Goal: Information Seeking & Learning: Learn about a topic

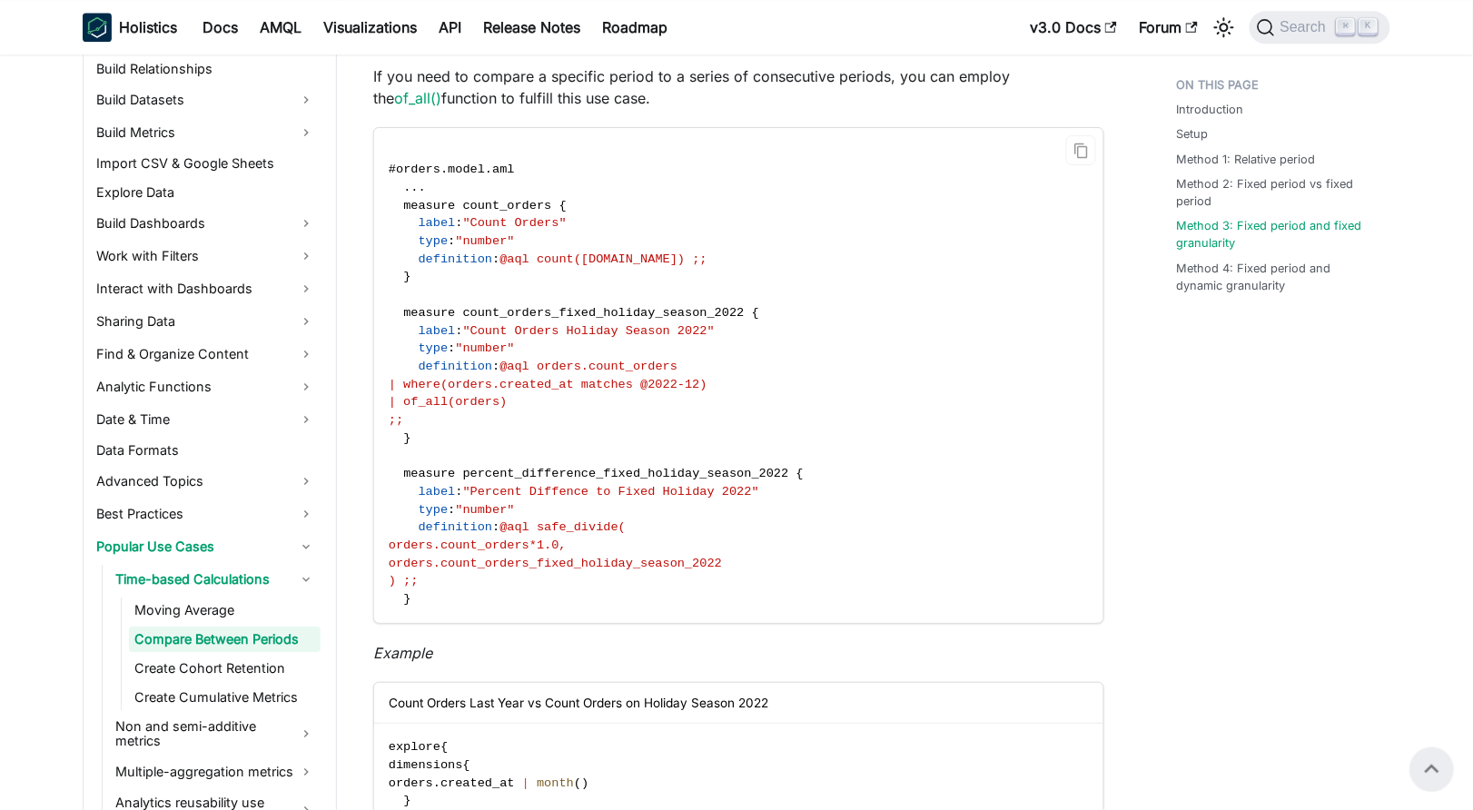
scroll to position [5402, 0]
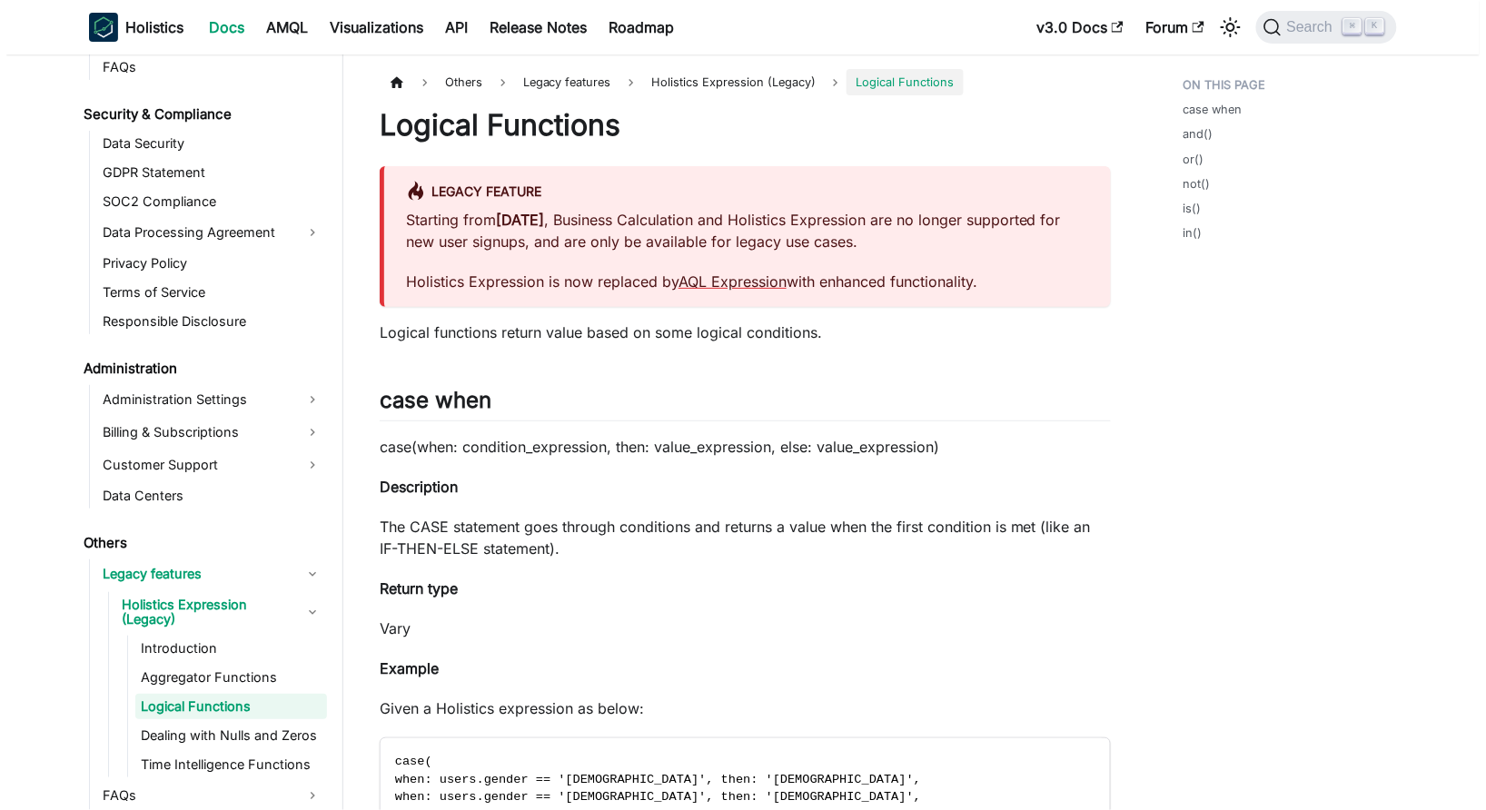
scroll to position [2142, 0]
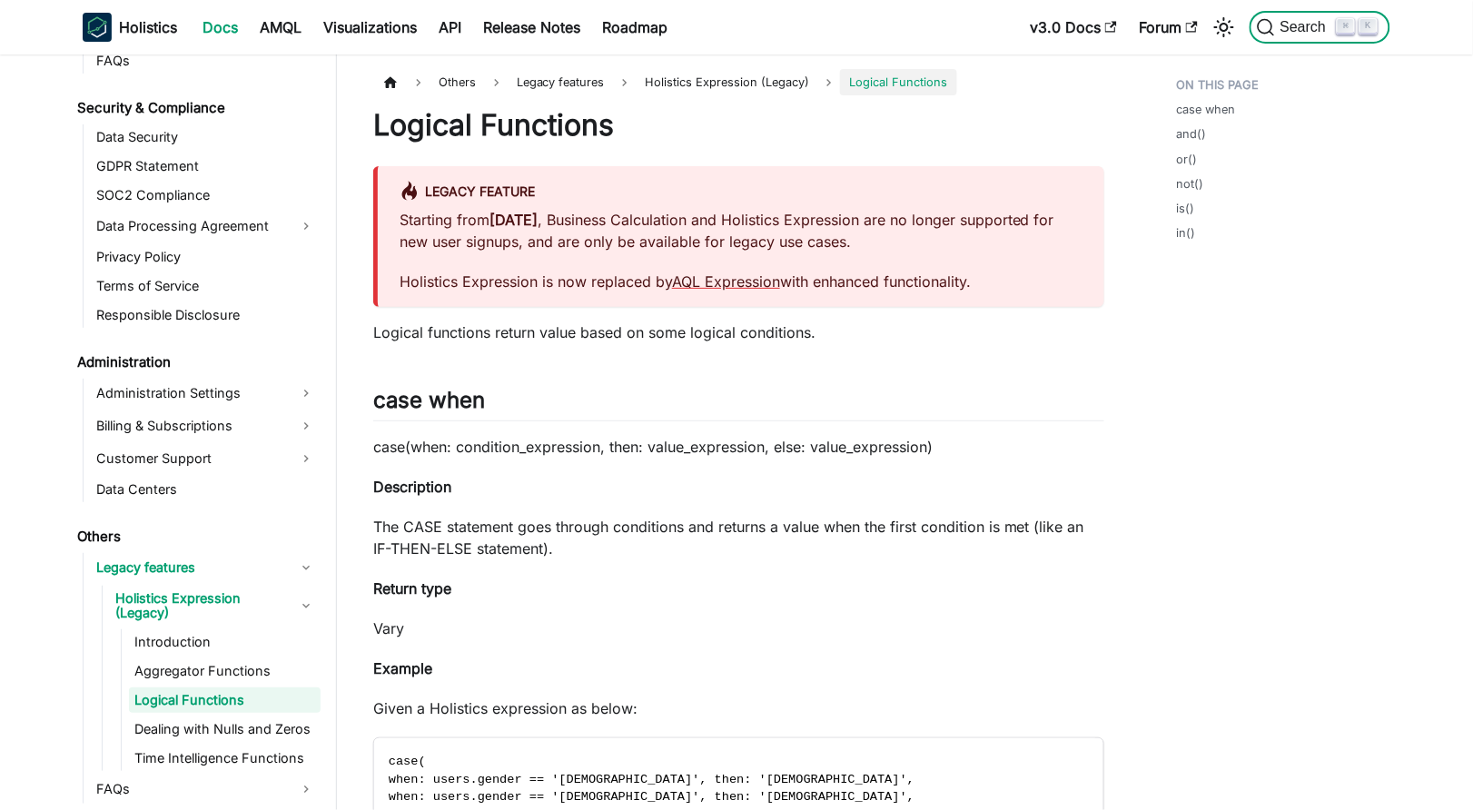
click at [1309, 26] on span "Search" at bounding box center [1306, 27] width 63 height 16
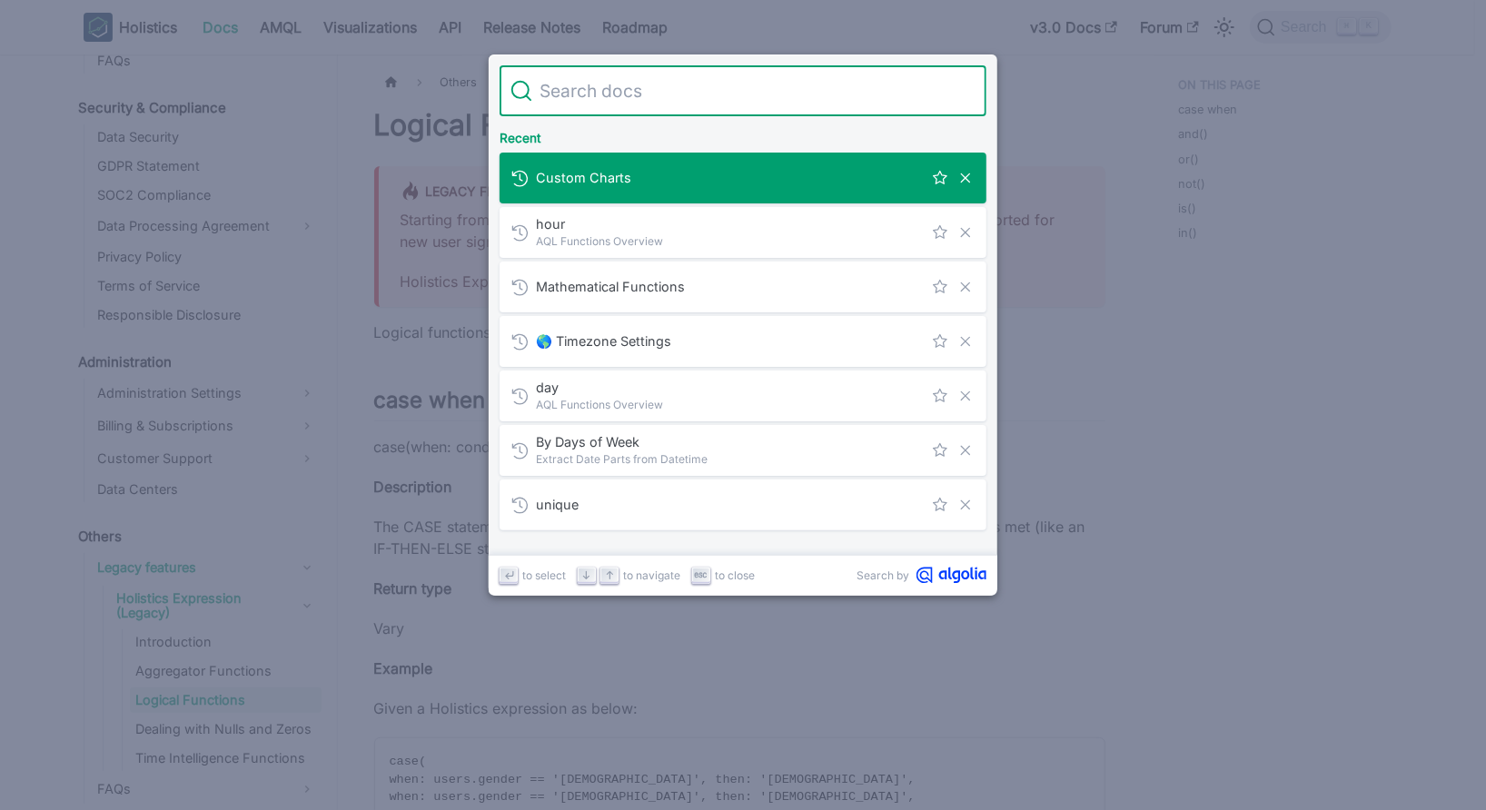
scroll to position [0, 0]
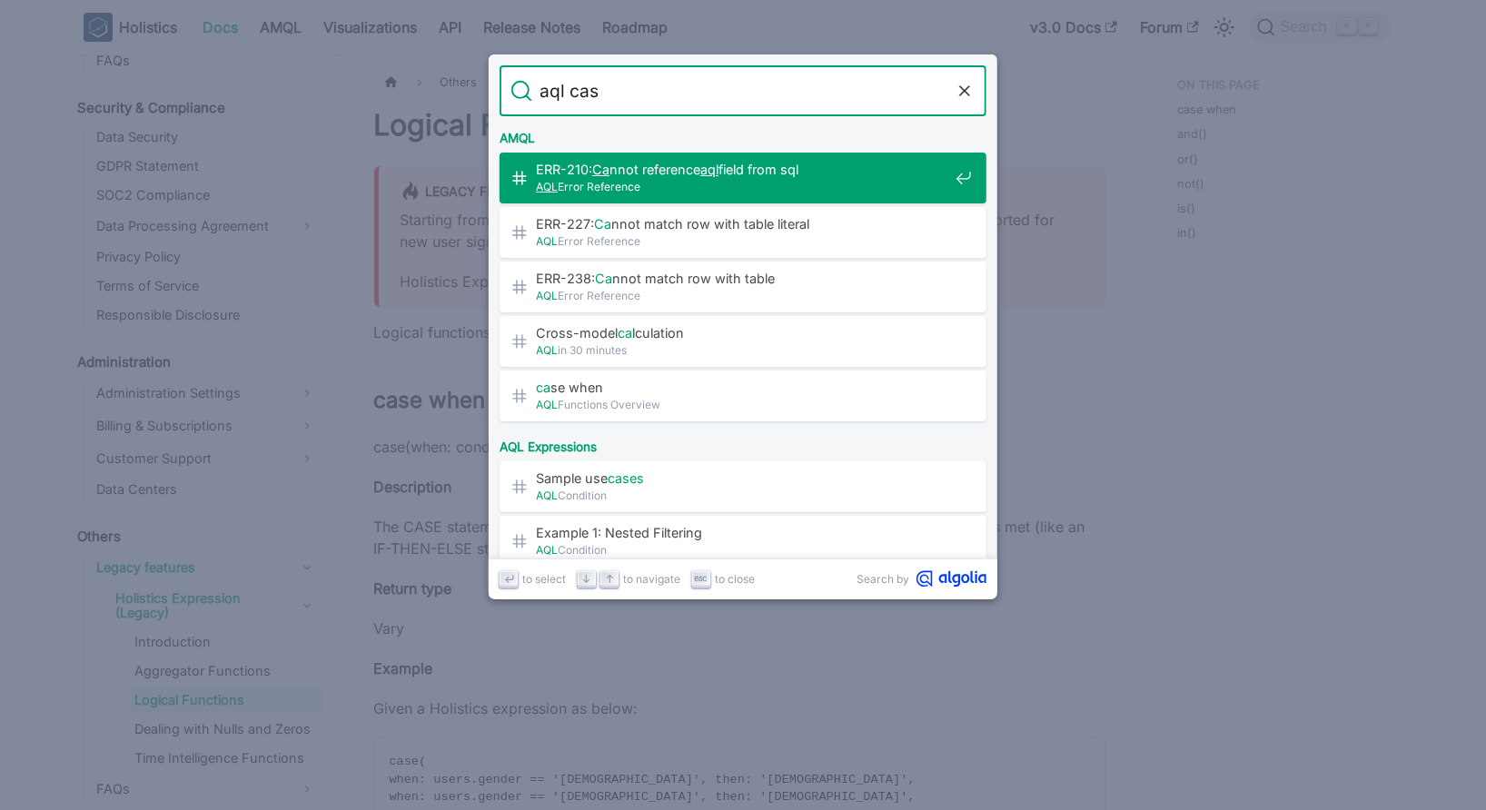
type input "aql case"
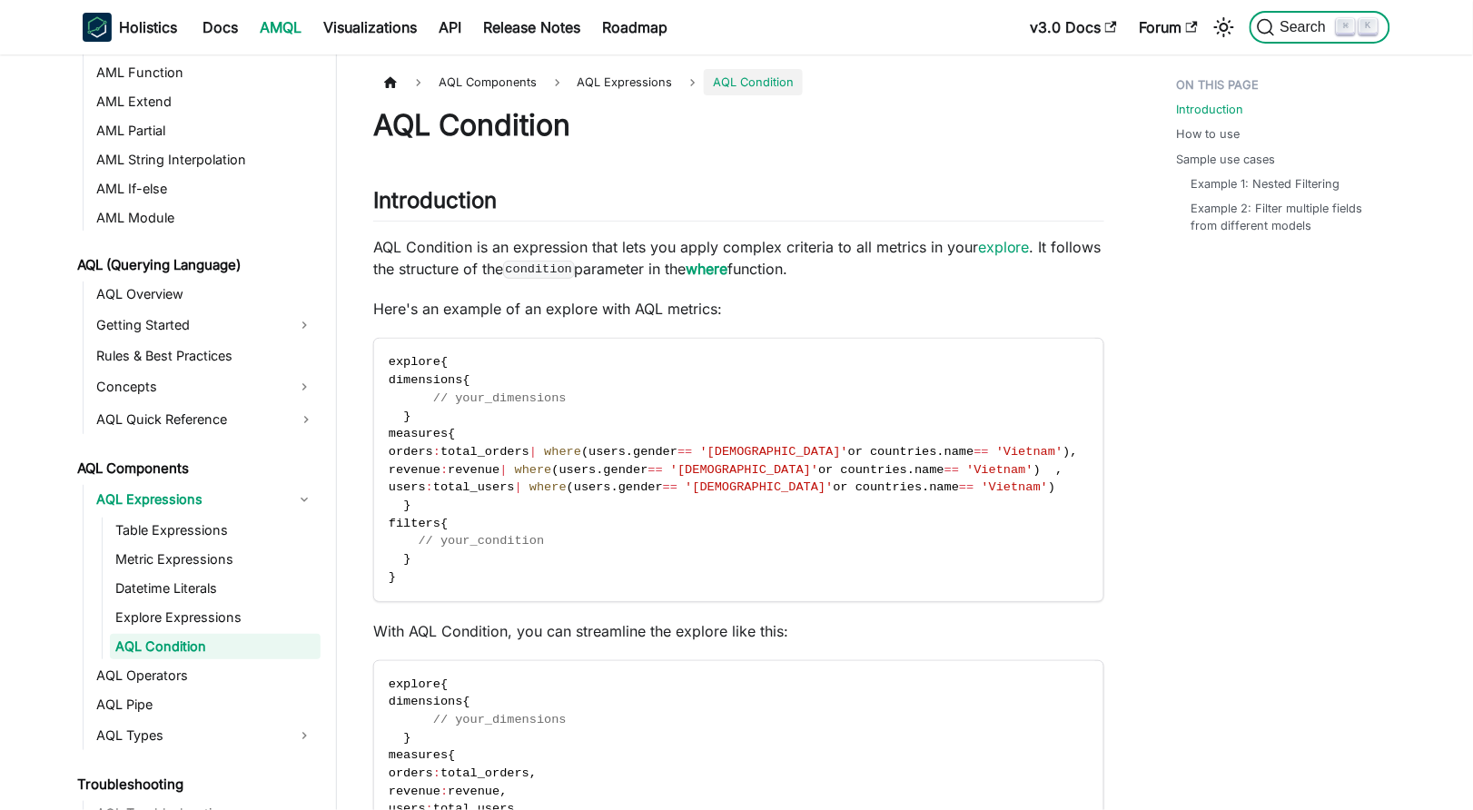
click at [1298, 29] on span "Search" at bounding box center [1306, 27] width 63 height 16
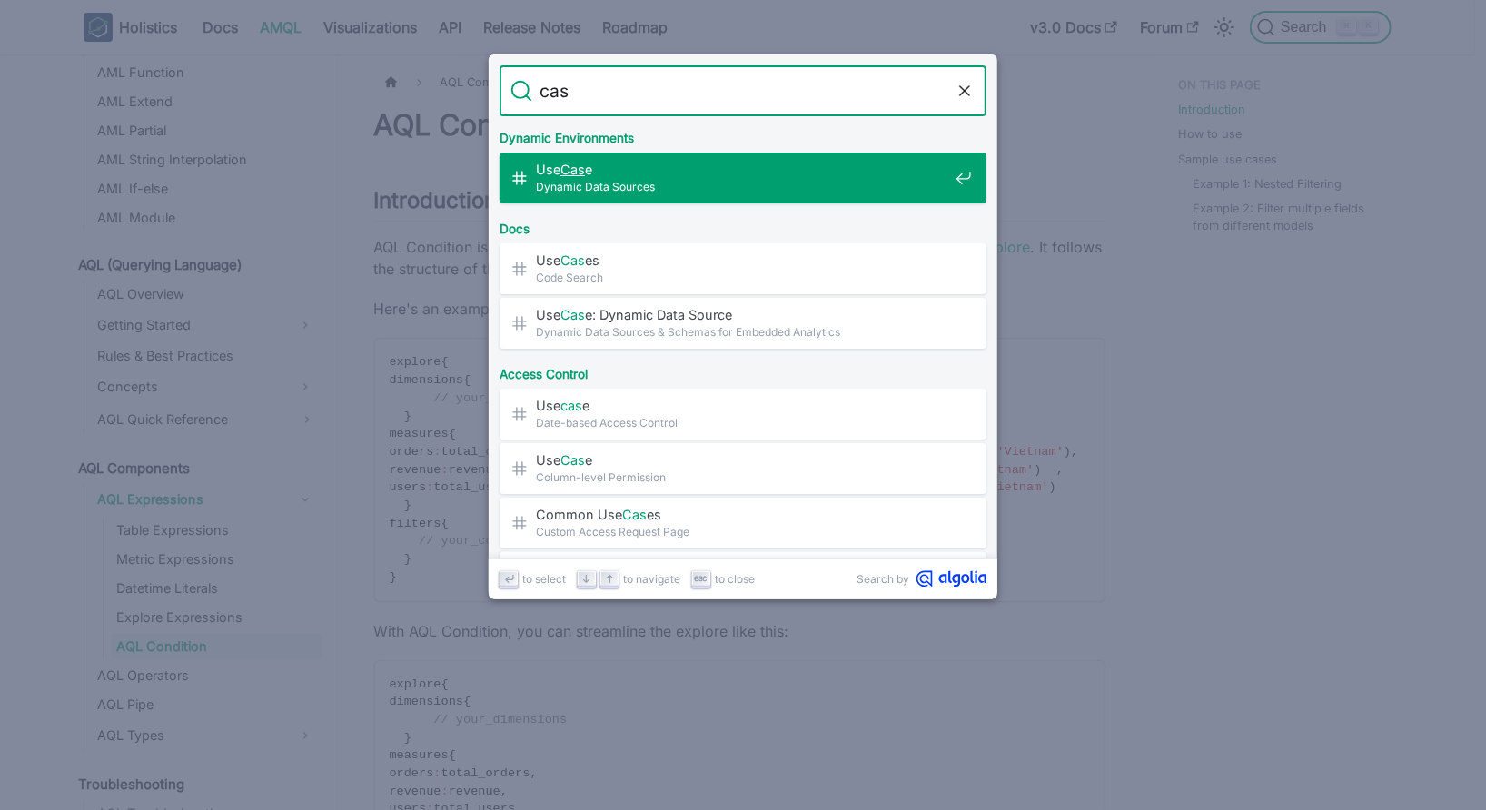
type input "case"
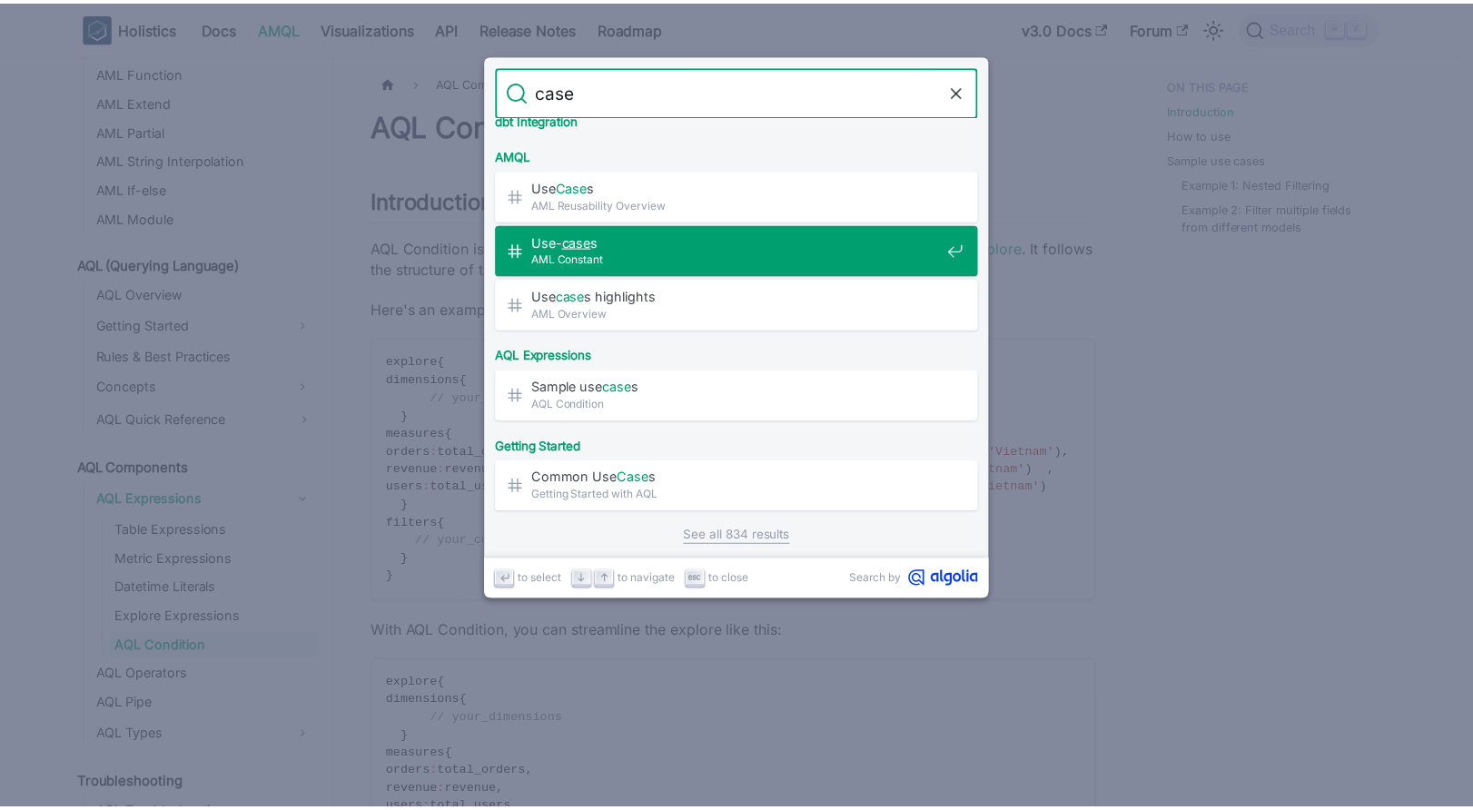
scroll to position [1171, 0]
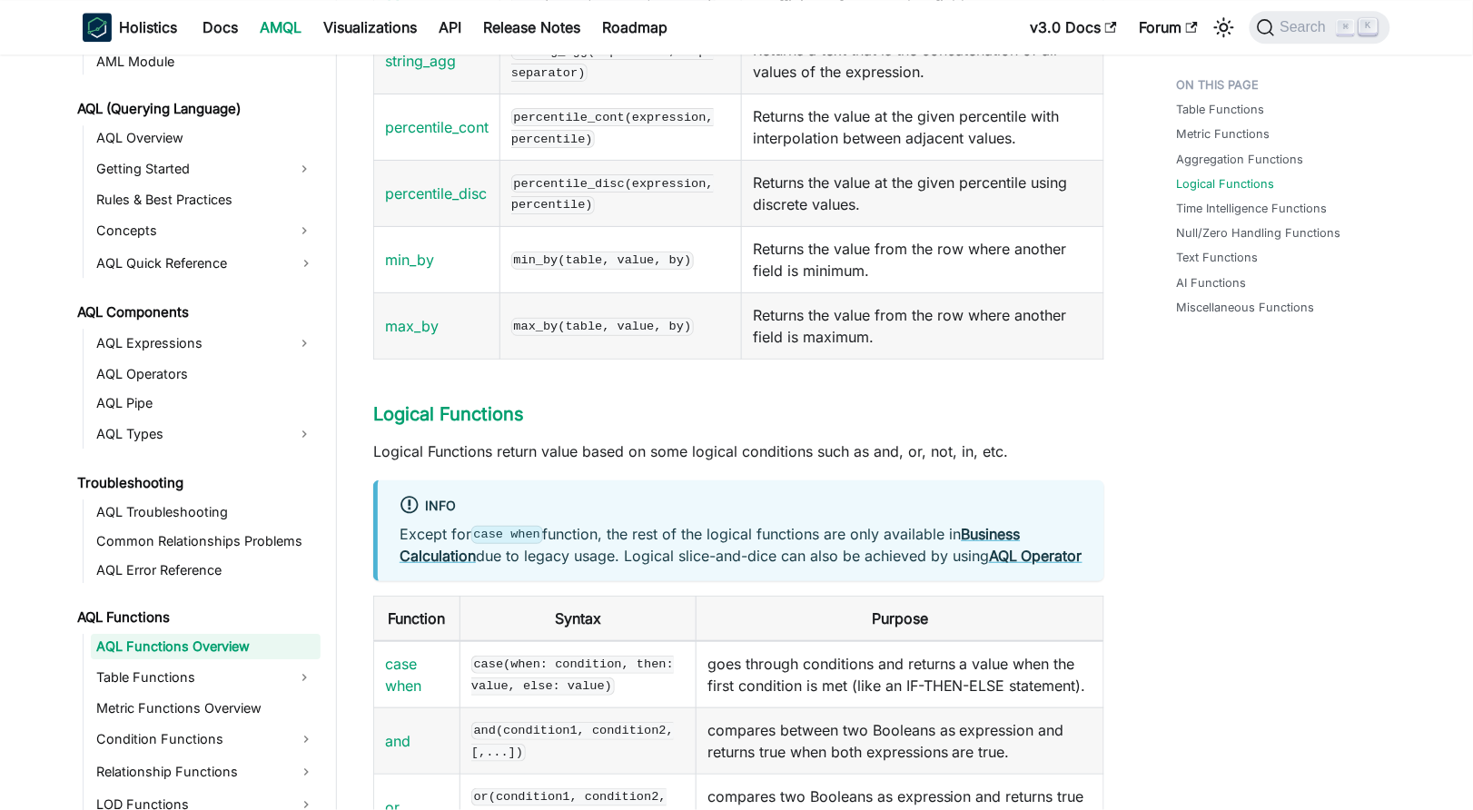
scroll to position [3531, 0]
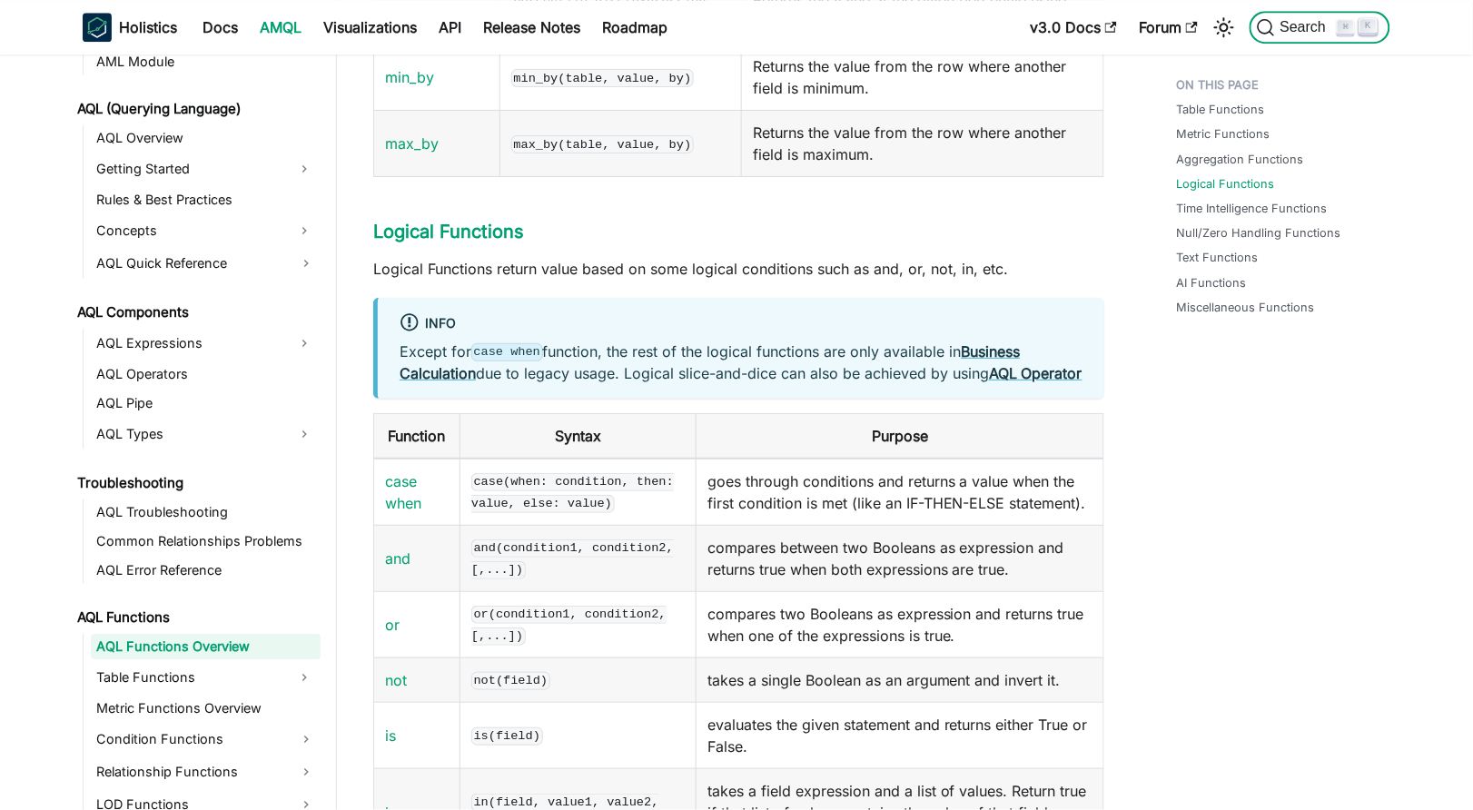
click at [1305, 23] on span "Search" at bounding box center [1306, 27] width 63 height 16
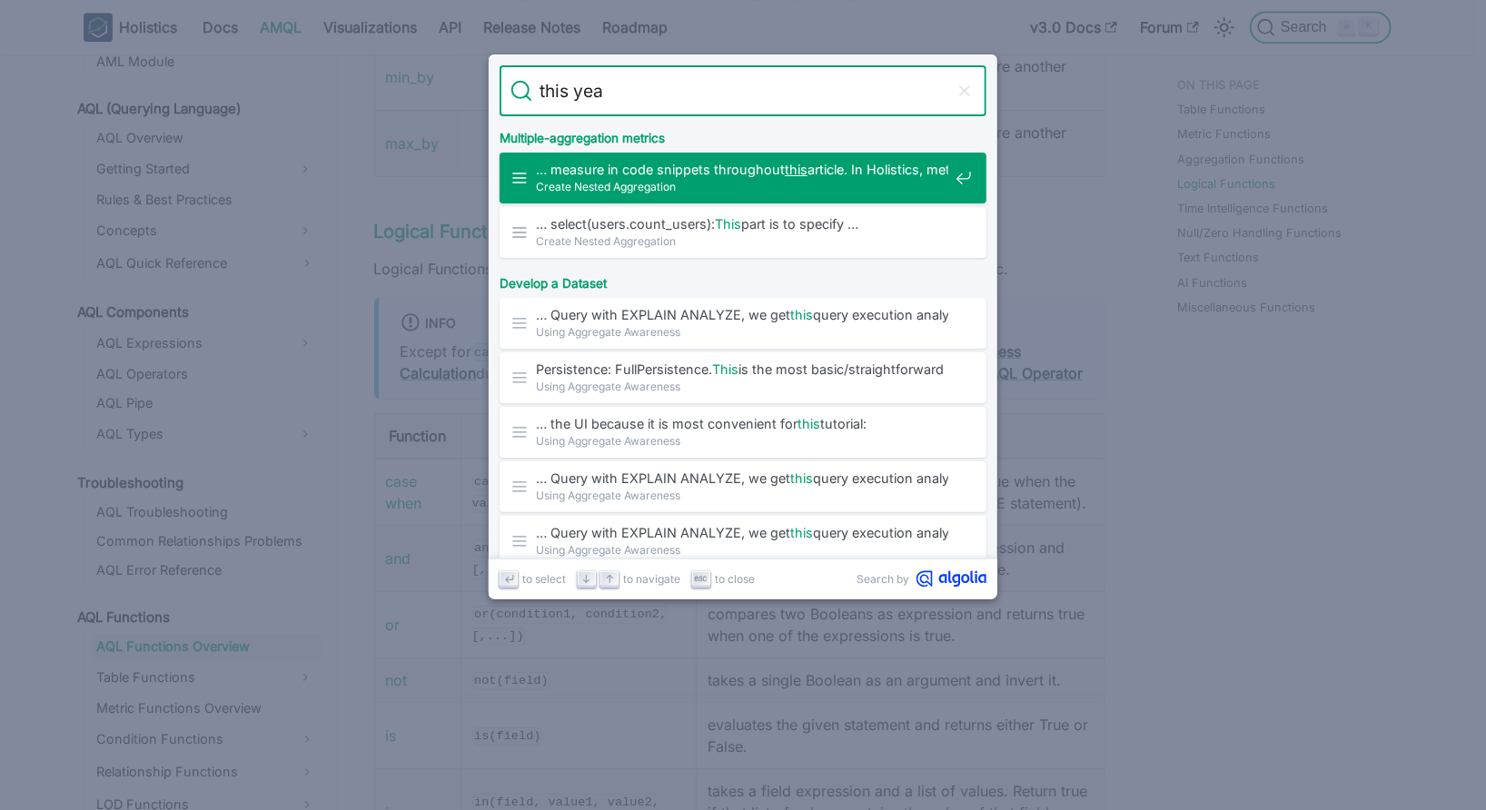
type input "this year"
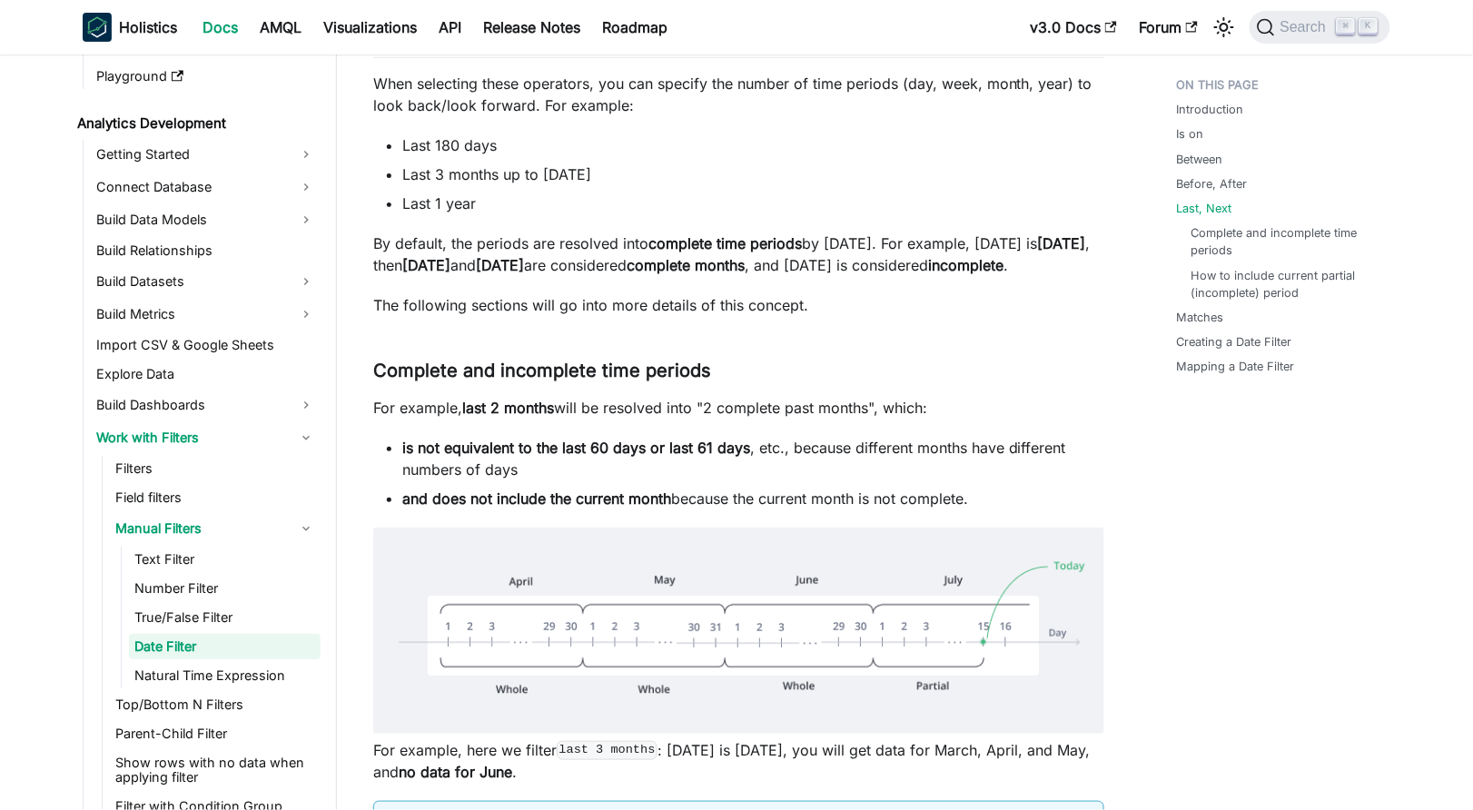
scroll to position [2130, 0]
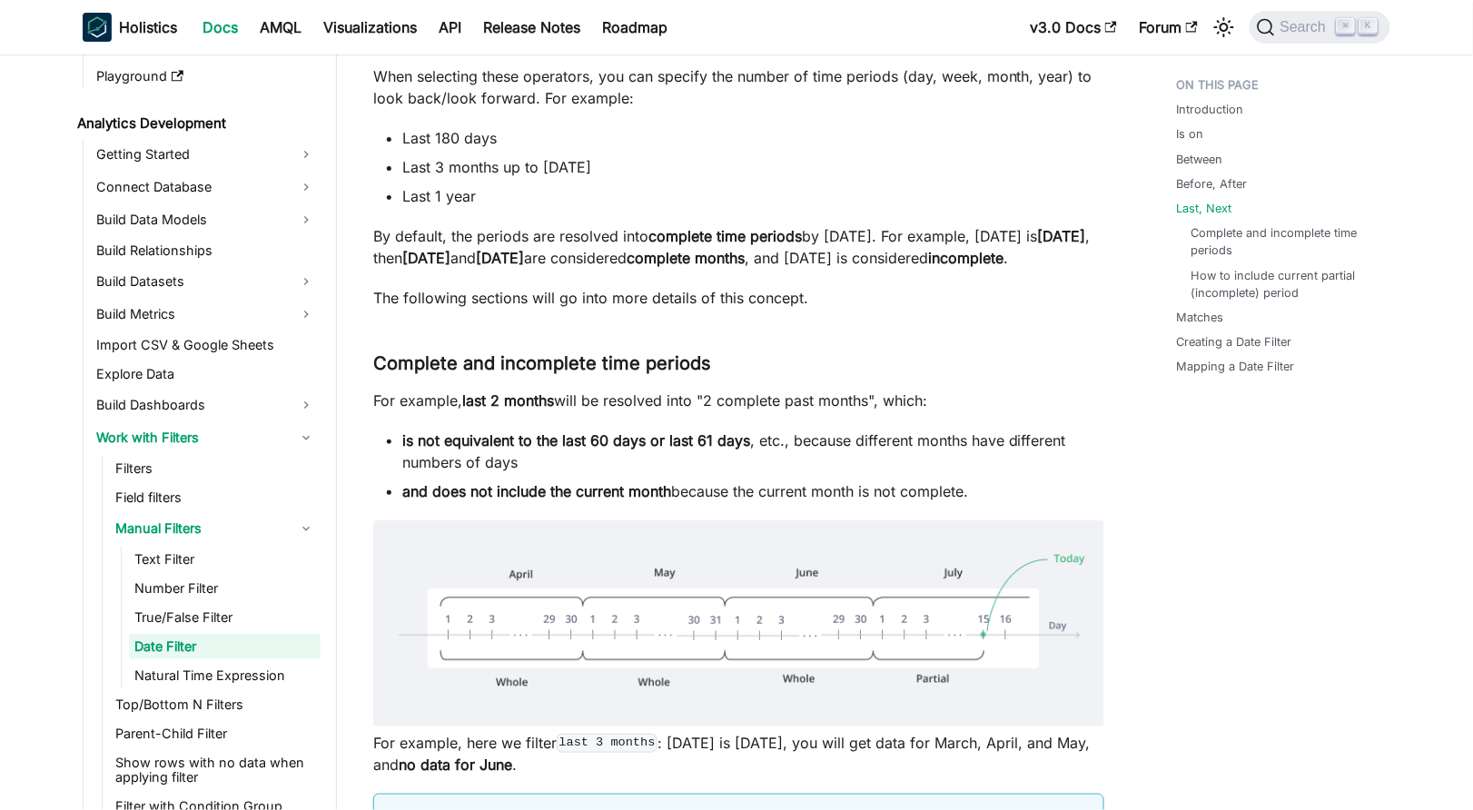
click at [667, 269] on p "By default, the periods are resolved into complete time periods by Today. For e…" at bounding box center [738, 247] width 731 height 44
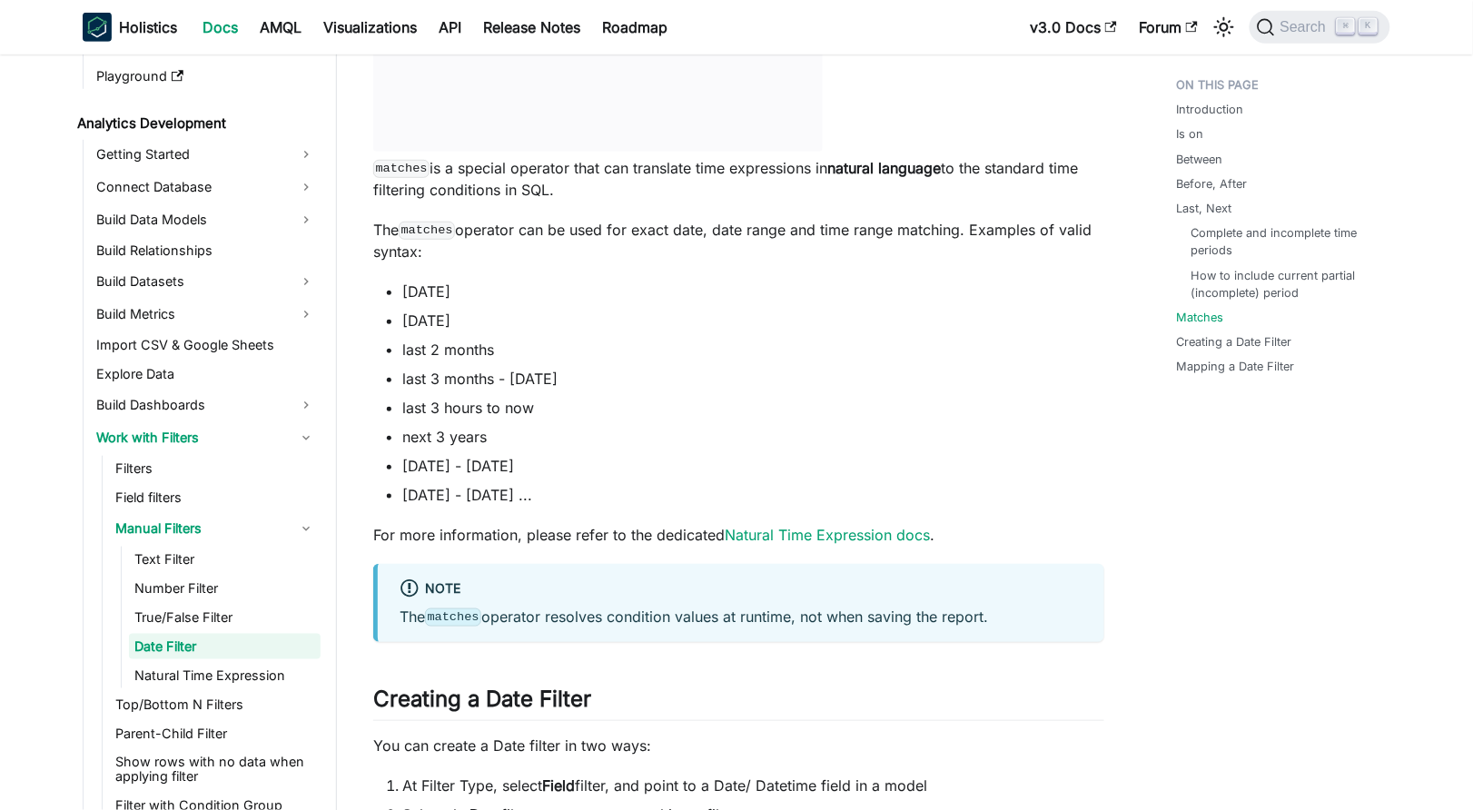
scroll to position [4332, 0]
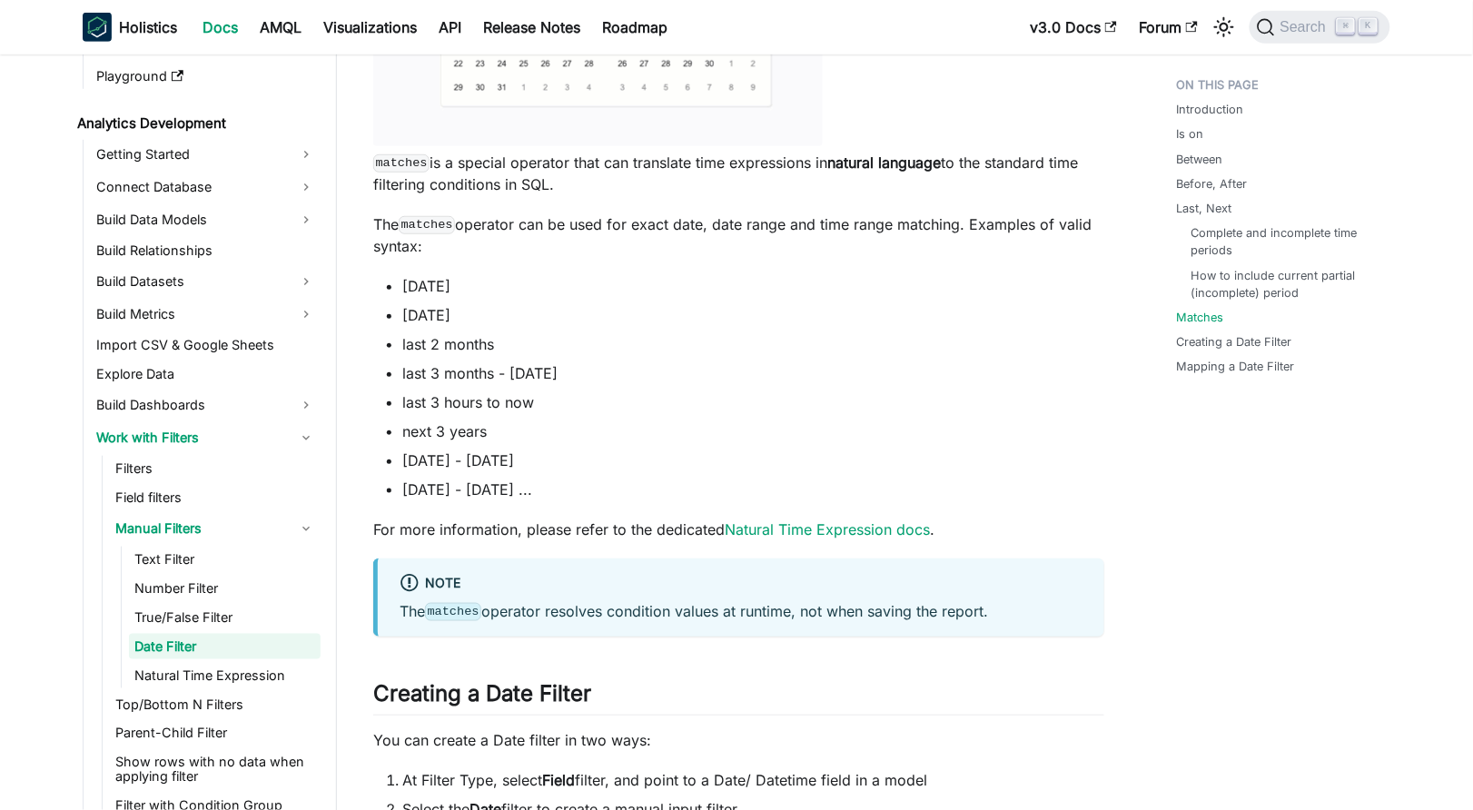
click at [730, 384] on li "last 3 months - today" at bounding box center [753, 373] width 702 height 22
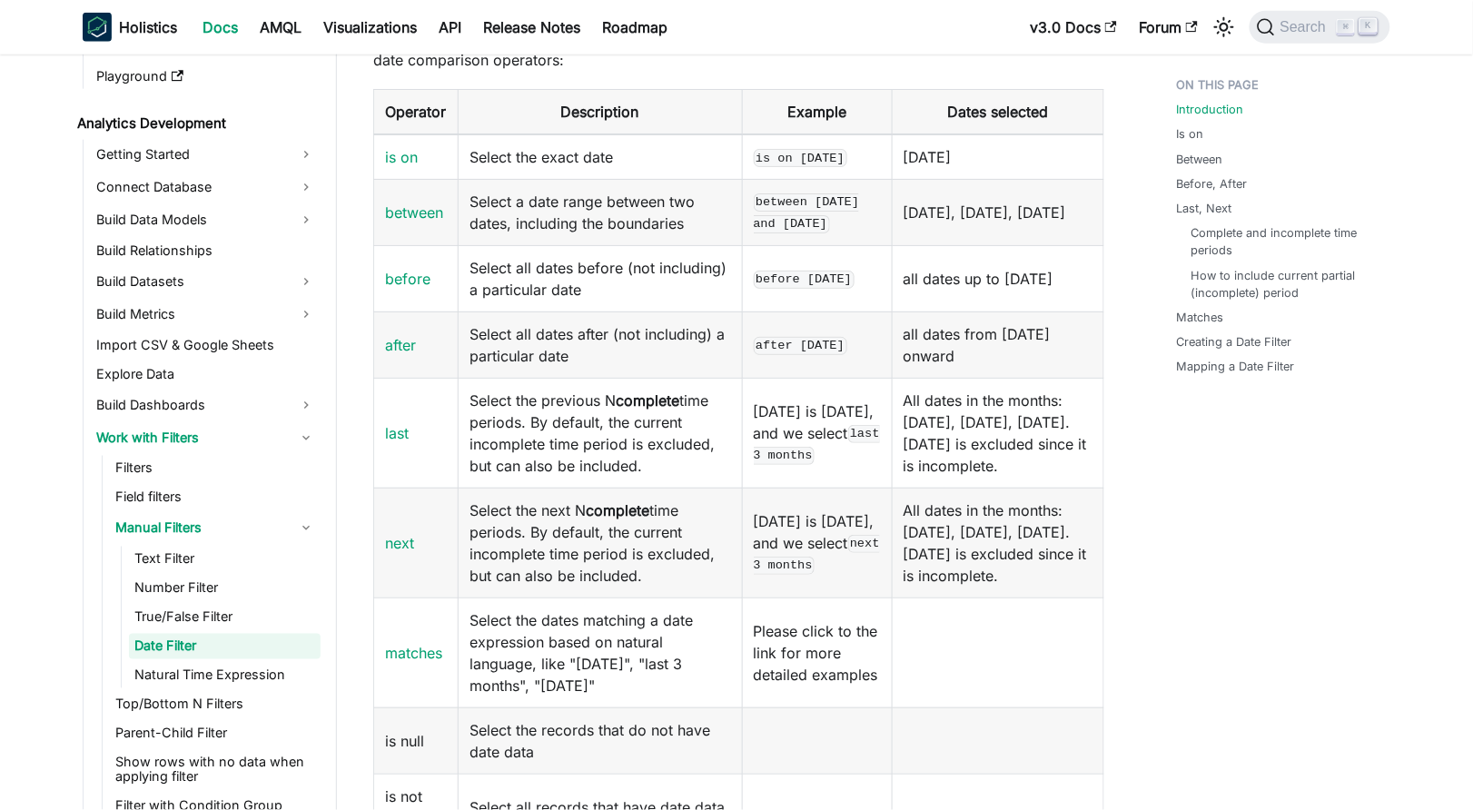
scroll to position [598, 0]
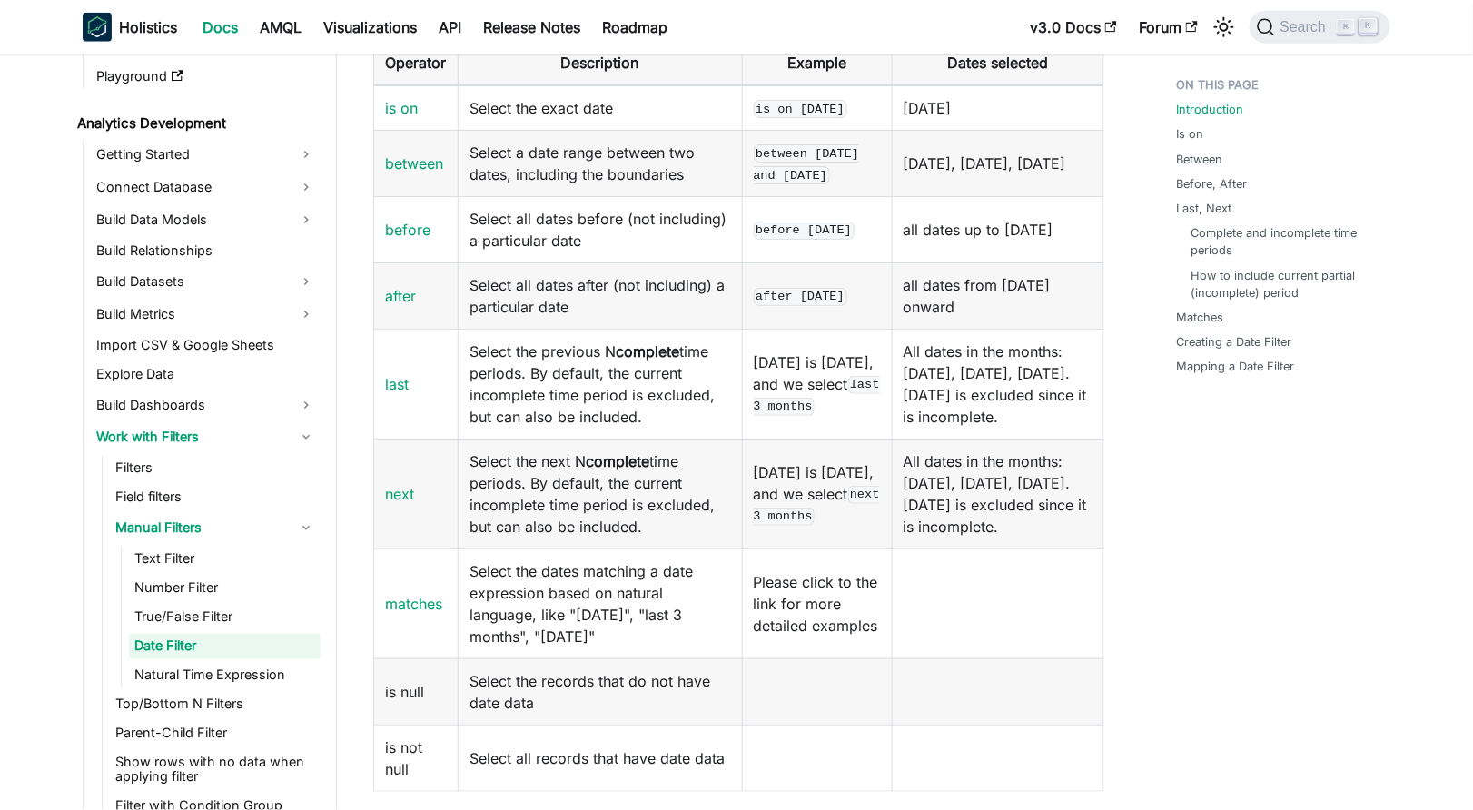
click at [410, 430] on td "last" at bounding box center [416, 384] width 84 height 110
click at [396, 393] on link "last" at bounding box center [397, 384] width 24 height 18
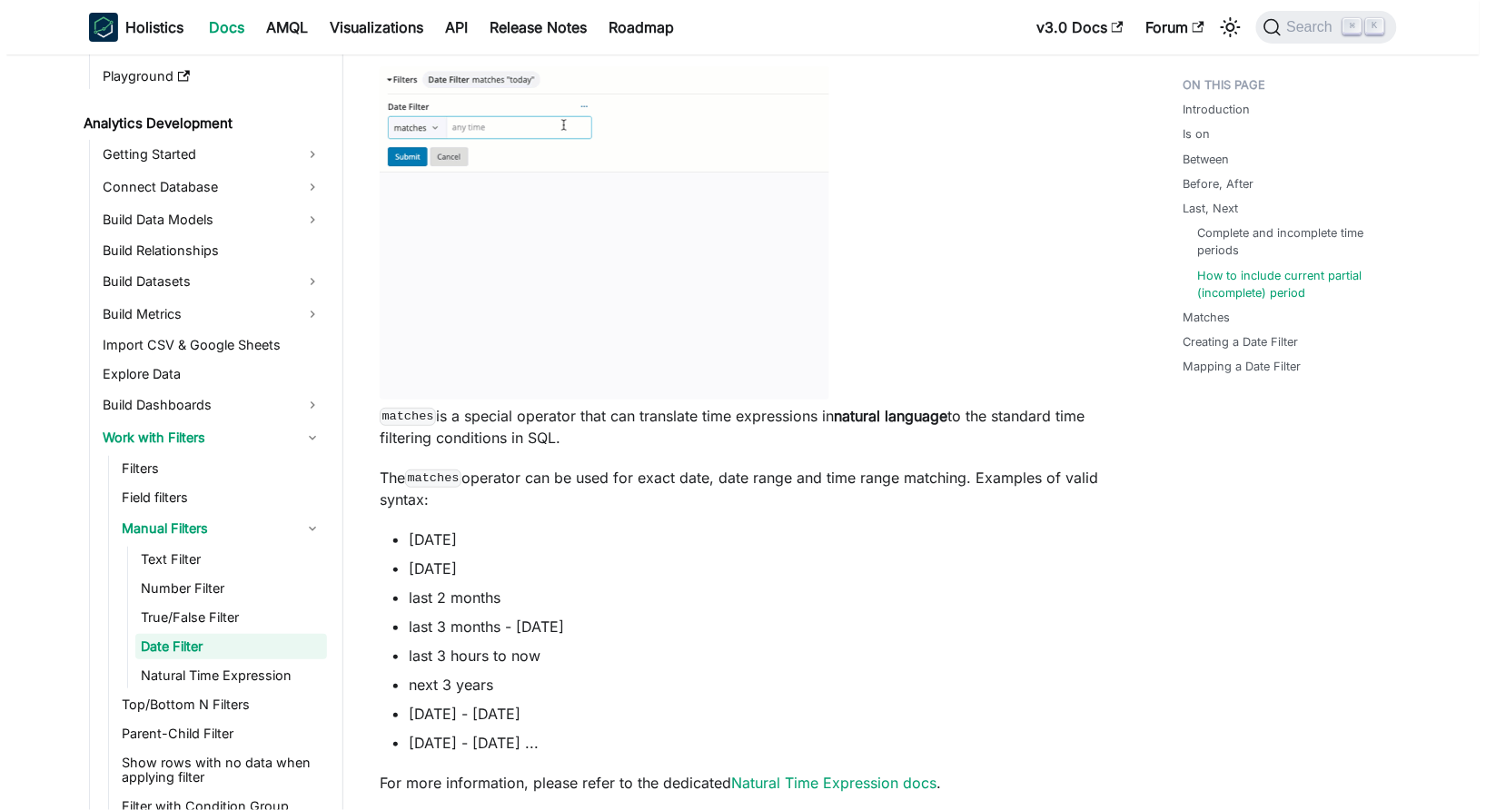
scroll to position [4166, 0]
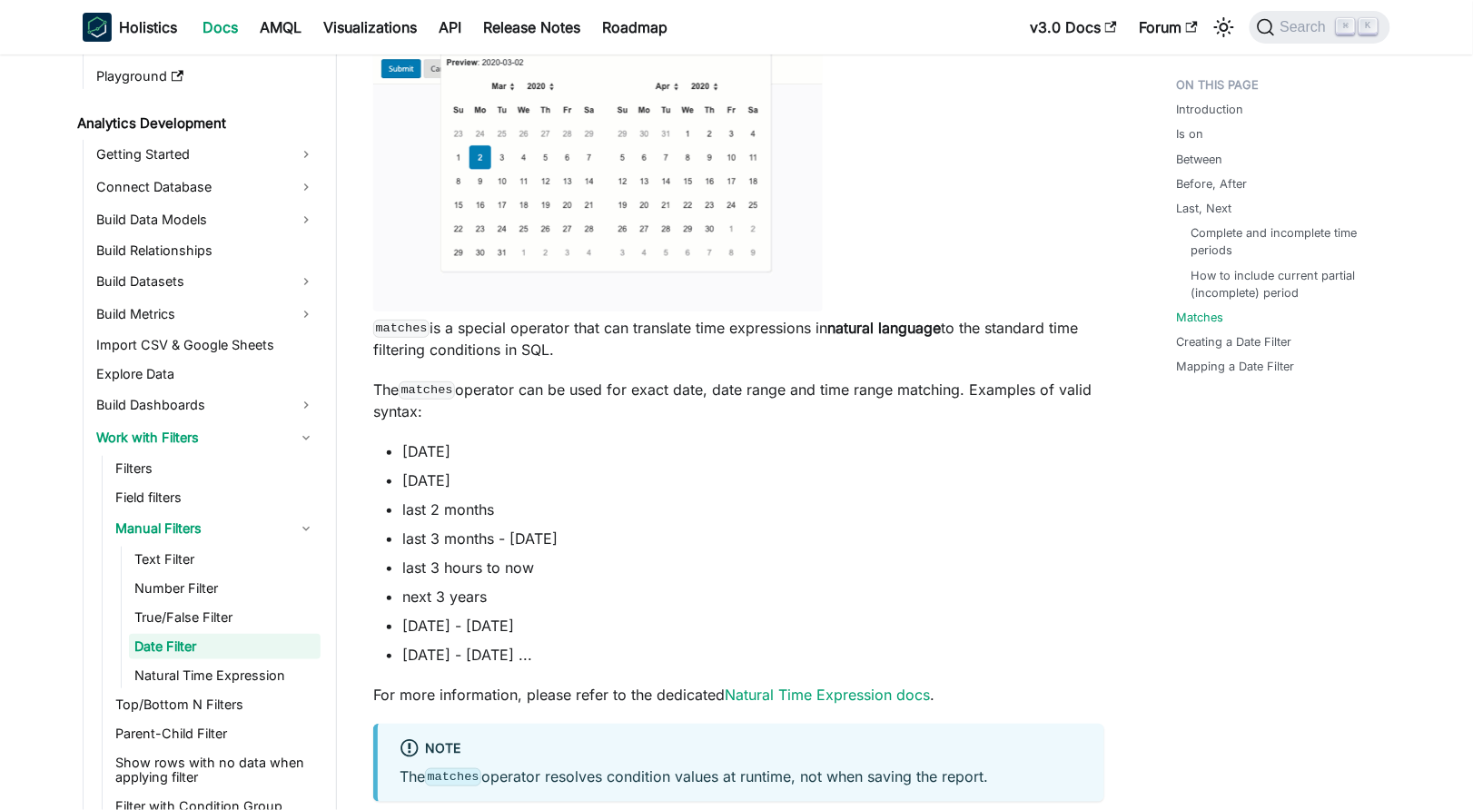
click at [1294, 27] on span "Search" at bounding box center [1306, 27] width 63 height 16
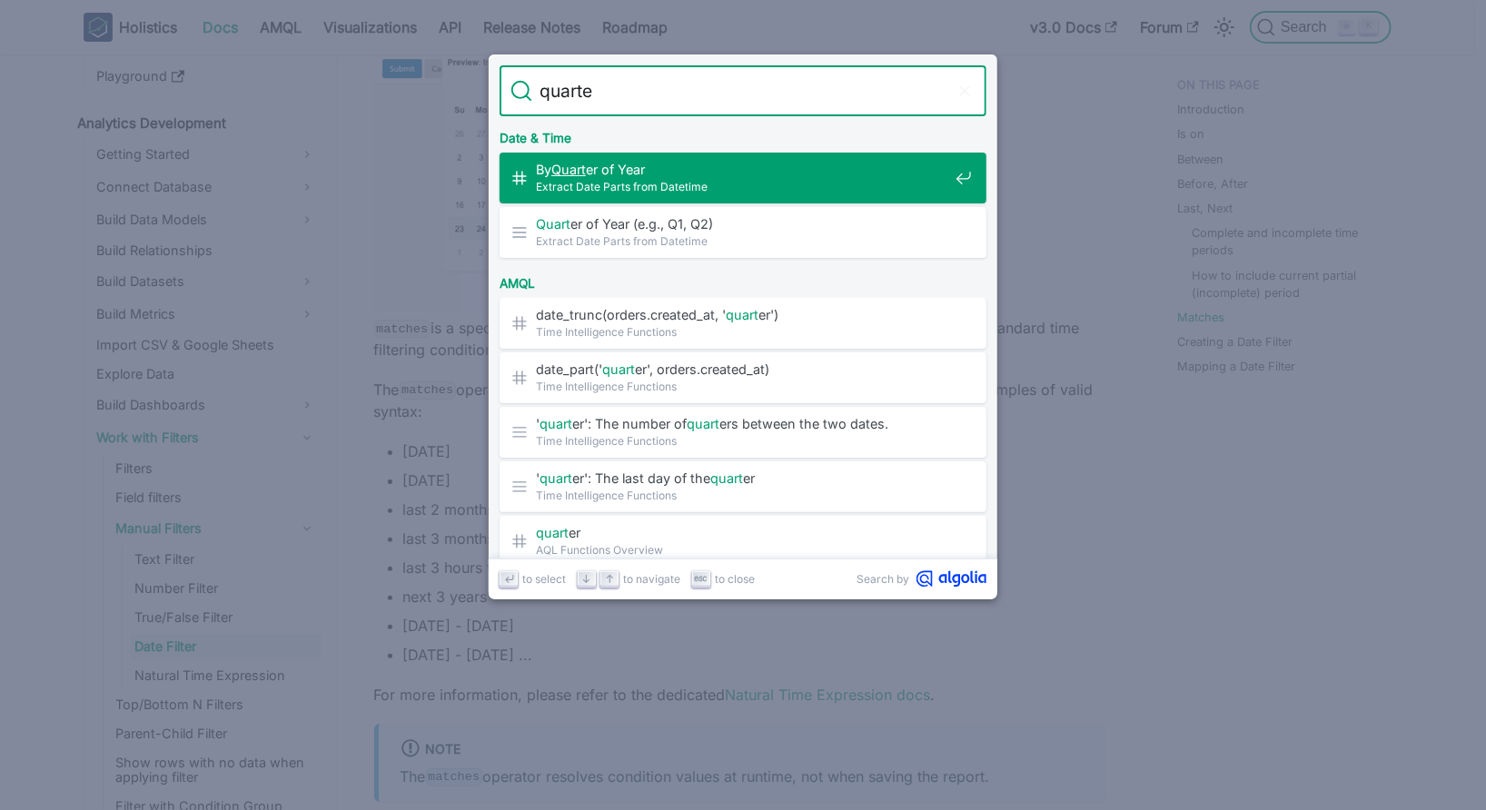
type input "quarter"
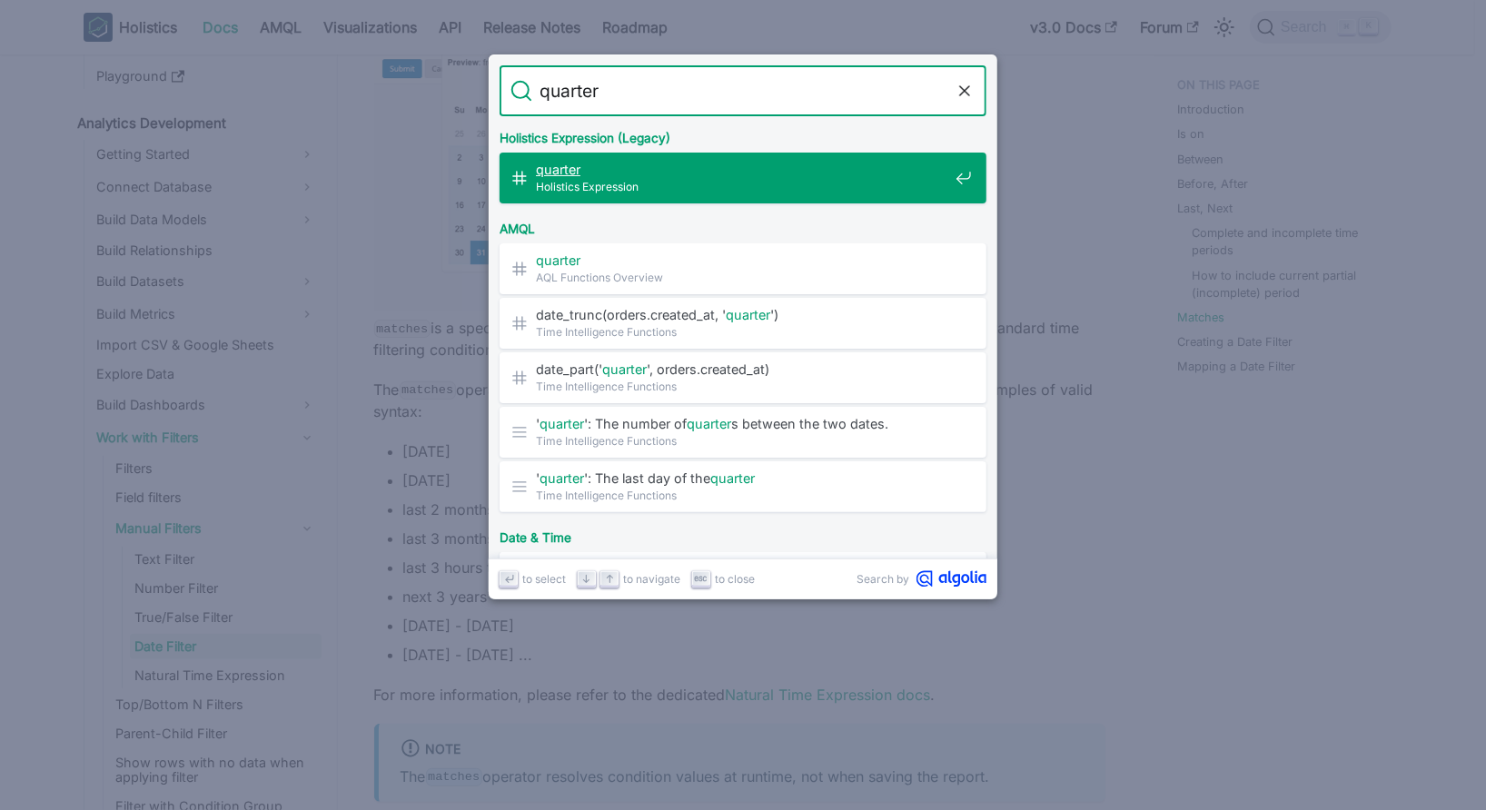
click at [791, 183] on span "Holistics Expression" at bounding box center [742, 186] width 412 height 17
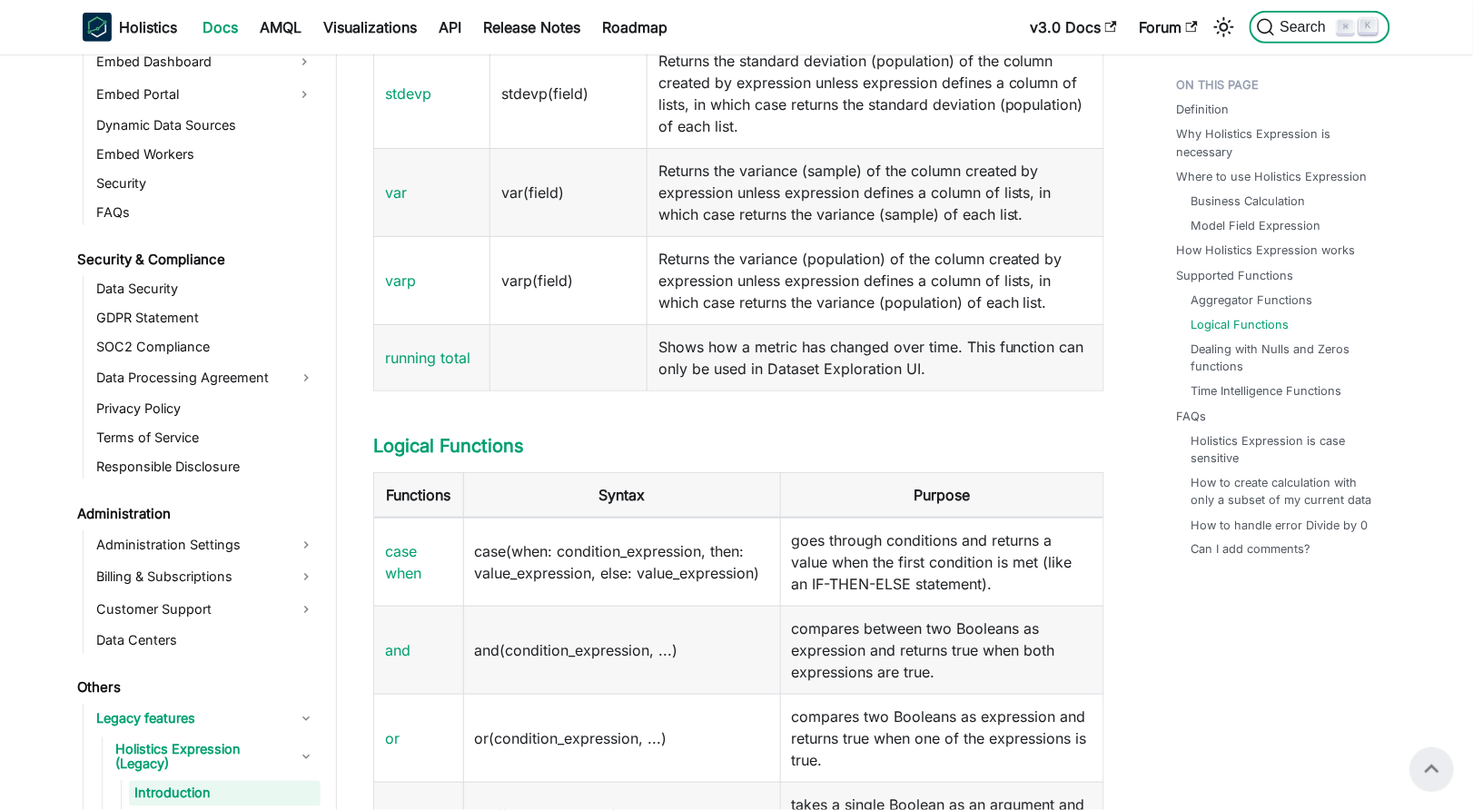
scroll to position [2309, 0]
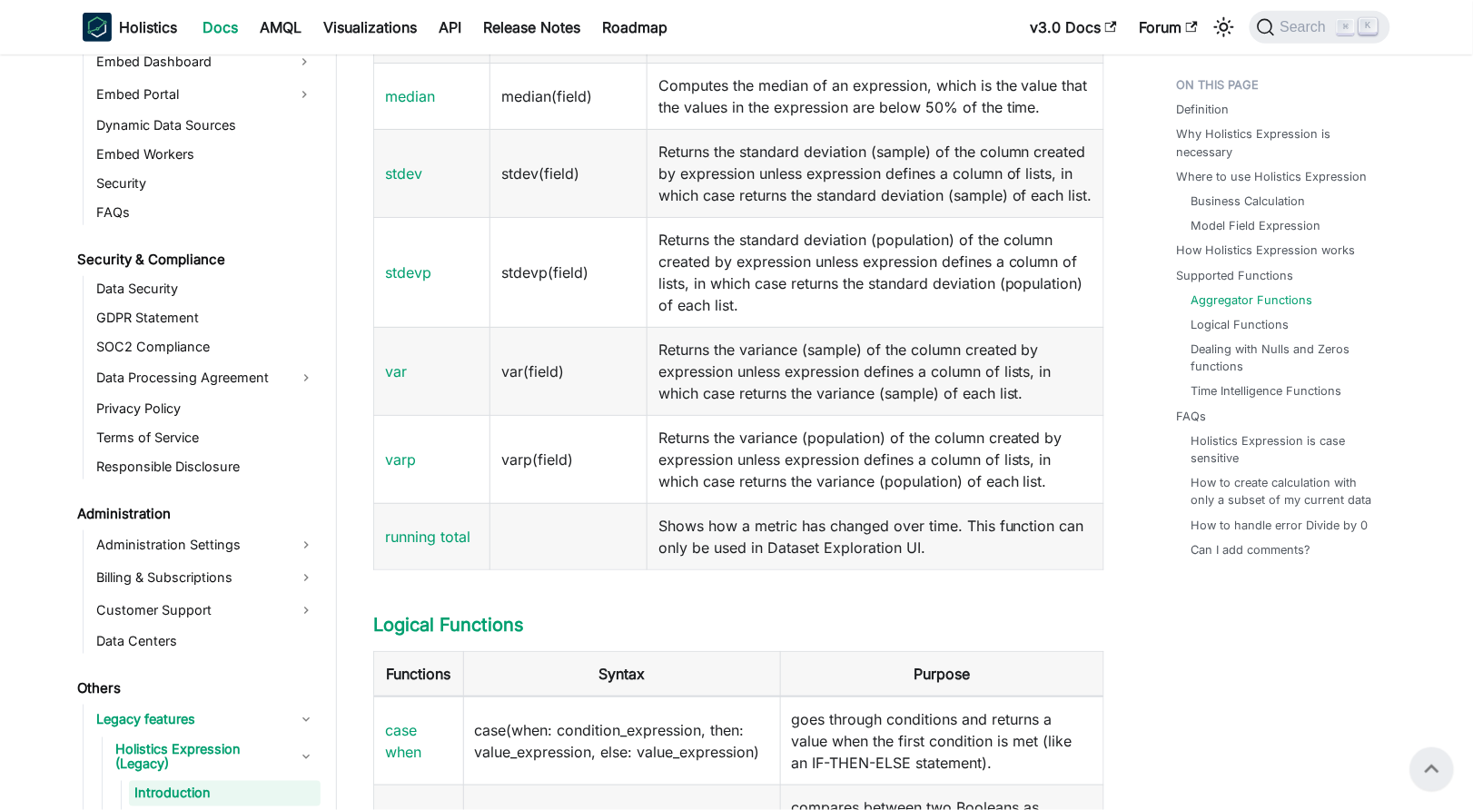
click at [719, 327] on td "Returns the standard deviation (population) of the column created by expression…" at bounding box center [875, 272] width 457 height 110
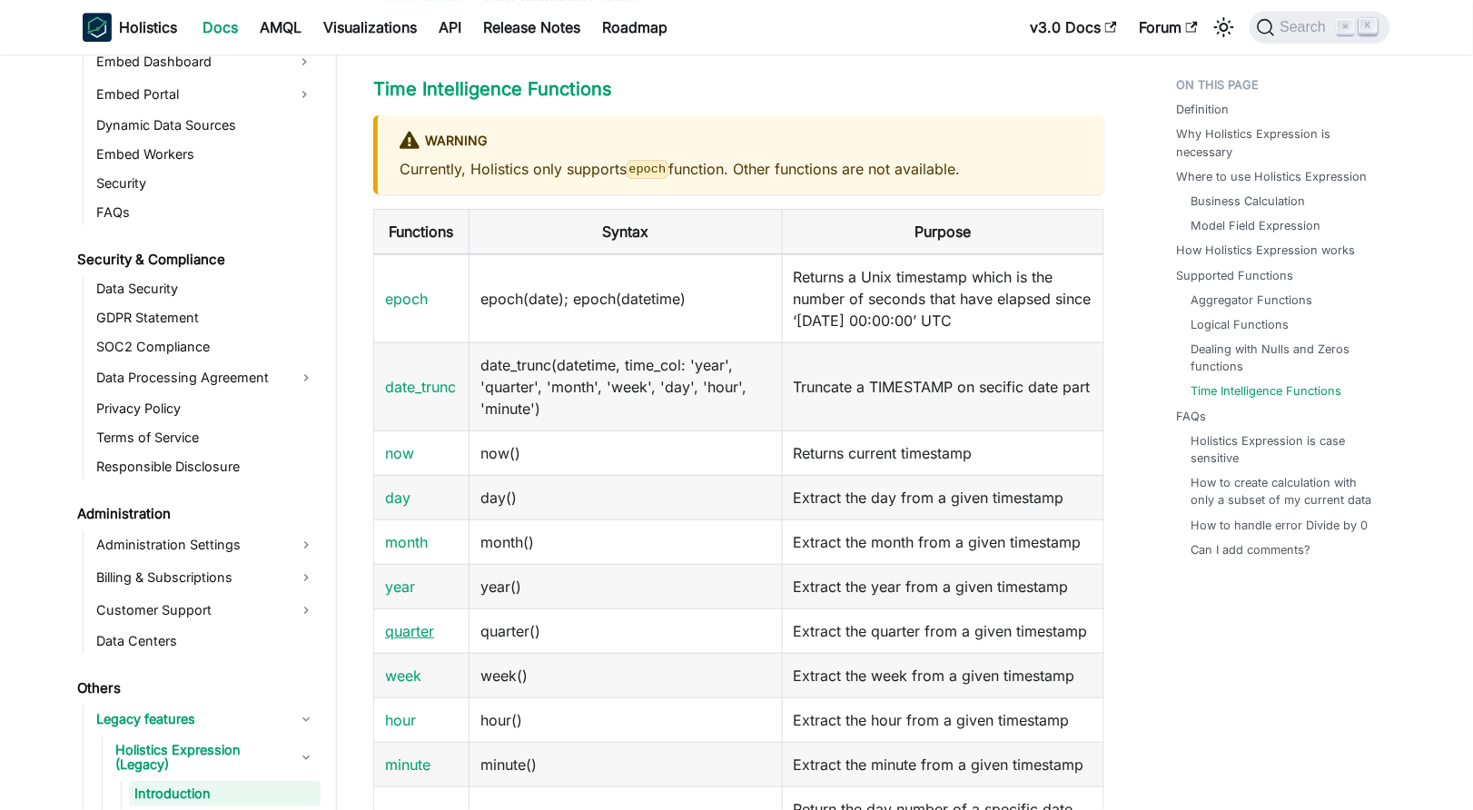
click at [411, 640] on link "quarter" at bounding box center [409, 631] width 49 height 18
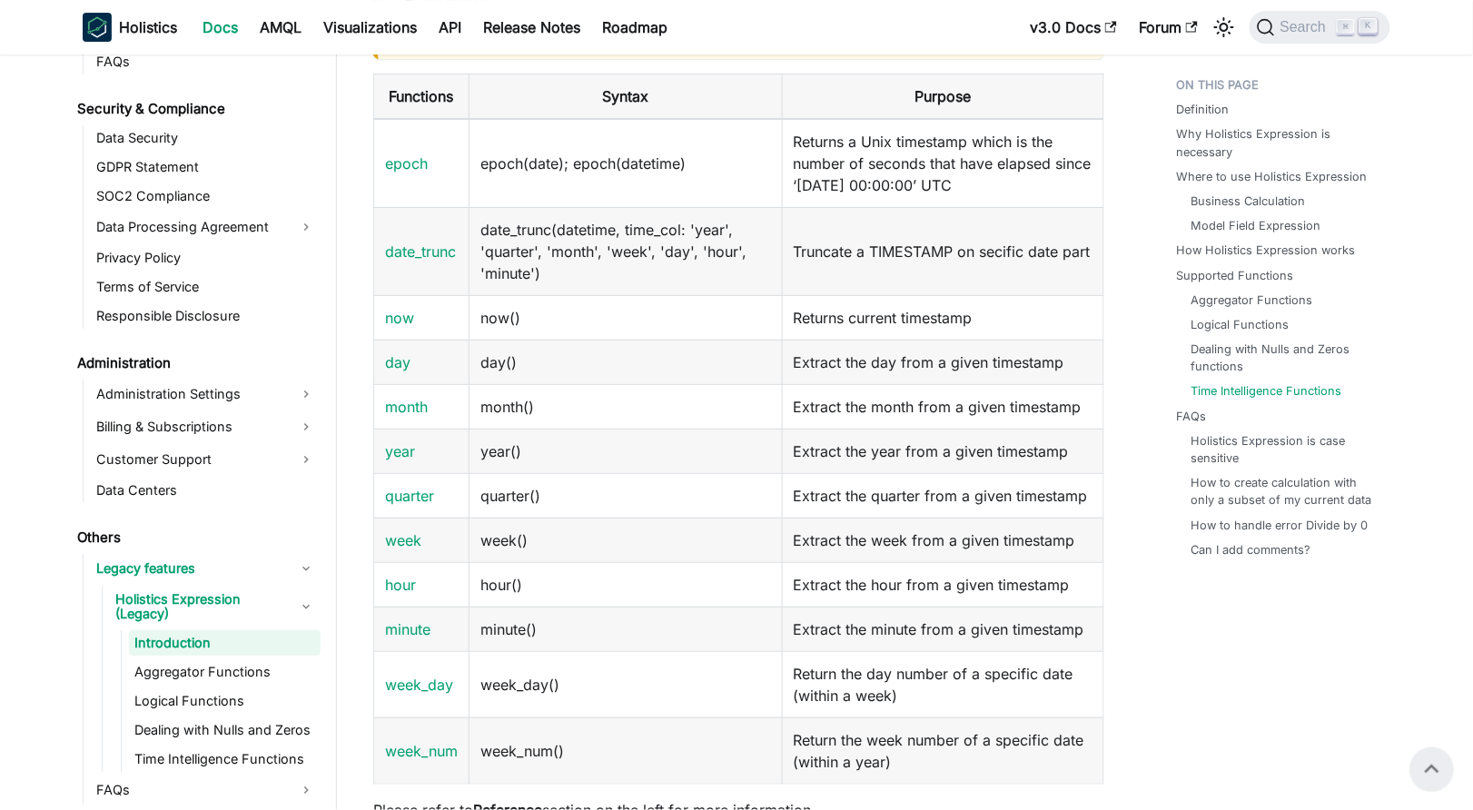
scroll to position [3917, 0]
